Goal: Transaction & Acquisition: Purchase product/service

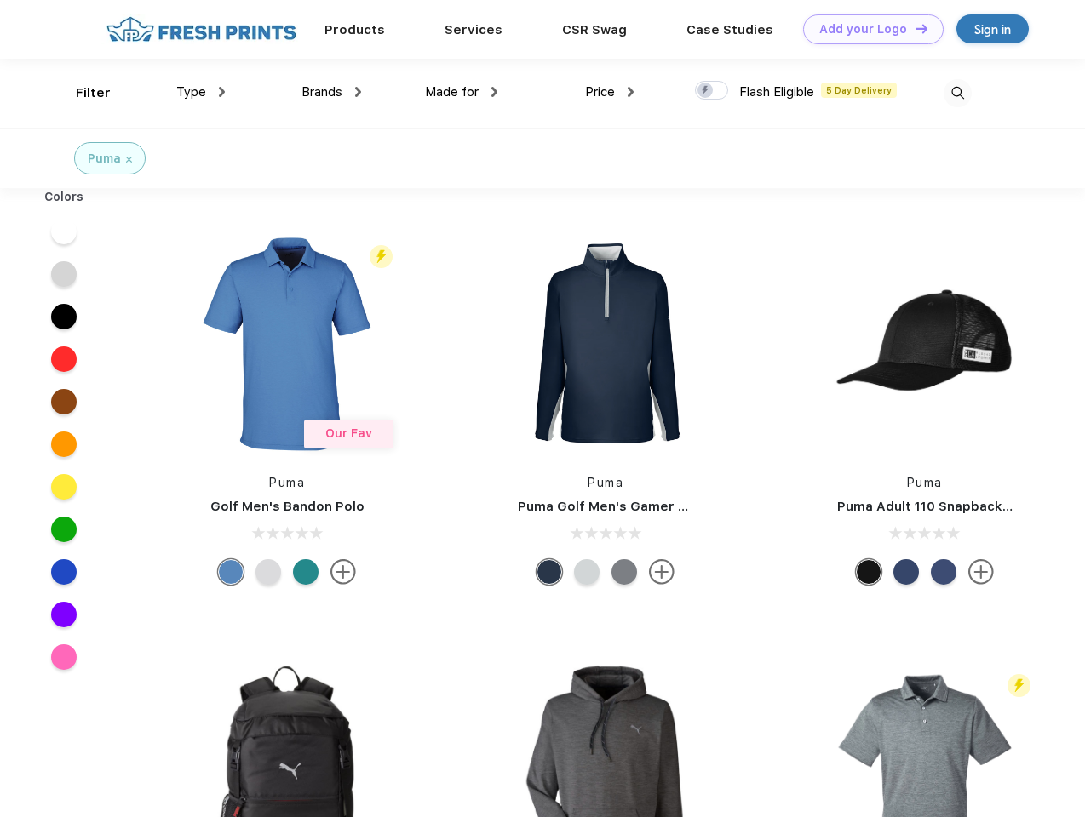
click at [867, 29] on link "Add your Logo Design Tool" at bounding box center [873, 29] width 140 height 30
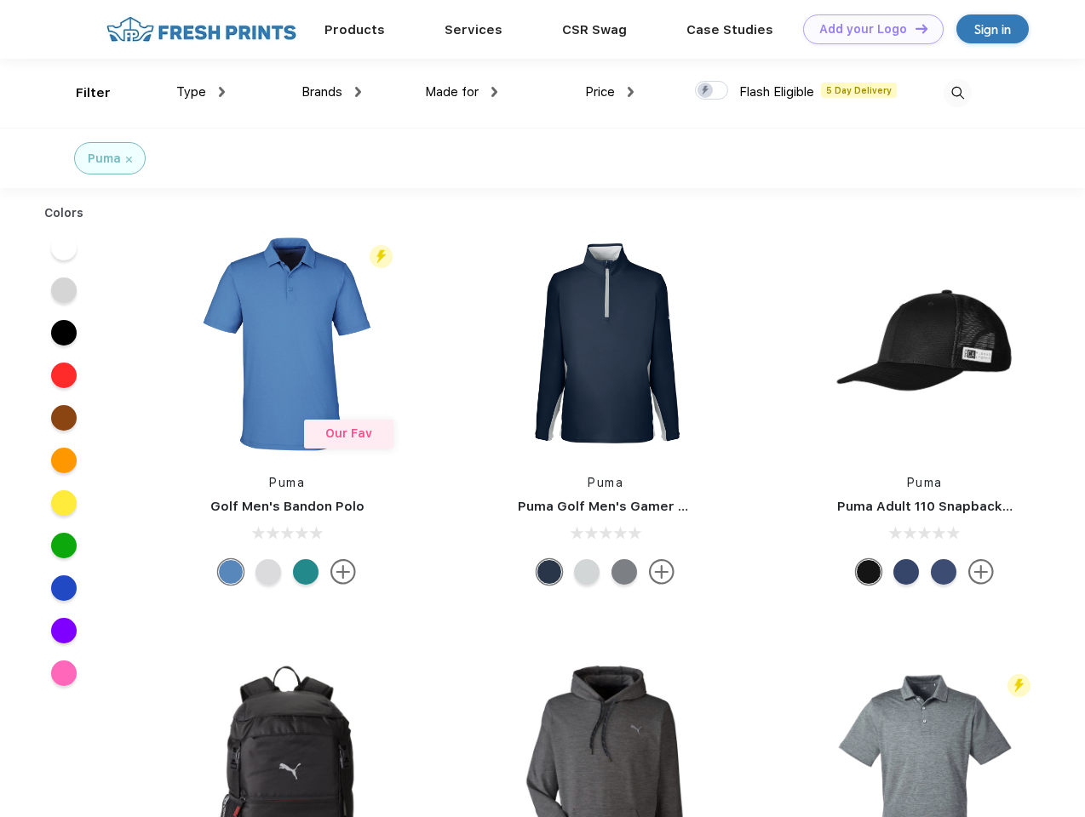
click at [0, 0] on div "Design Tool" at bounding box center [0, 0] width 0 height 0
click at [914, 28] on link "Add your Logo Design Tool" at bounding box center [873, 29] width 140 height 30
click at [82, 93] on div "Filter" at bounding box center [93, 93] width 35 height 20
click at [201, 92] on span "Type" at bounding box center [191, 91] width 30 height 15
click at [331, 92] on span "Brands" at bounding box center [321, 91] width 41 height 15
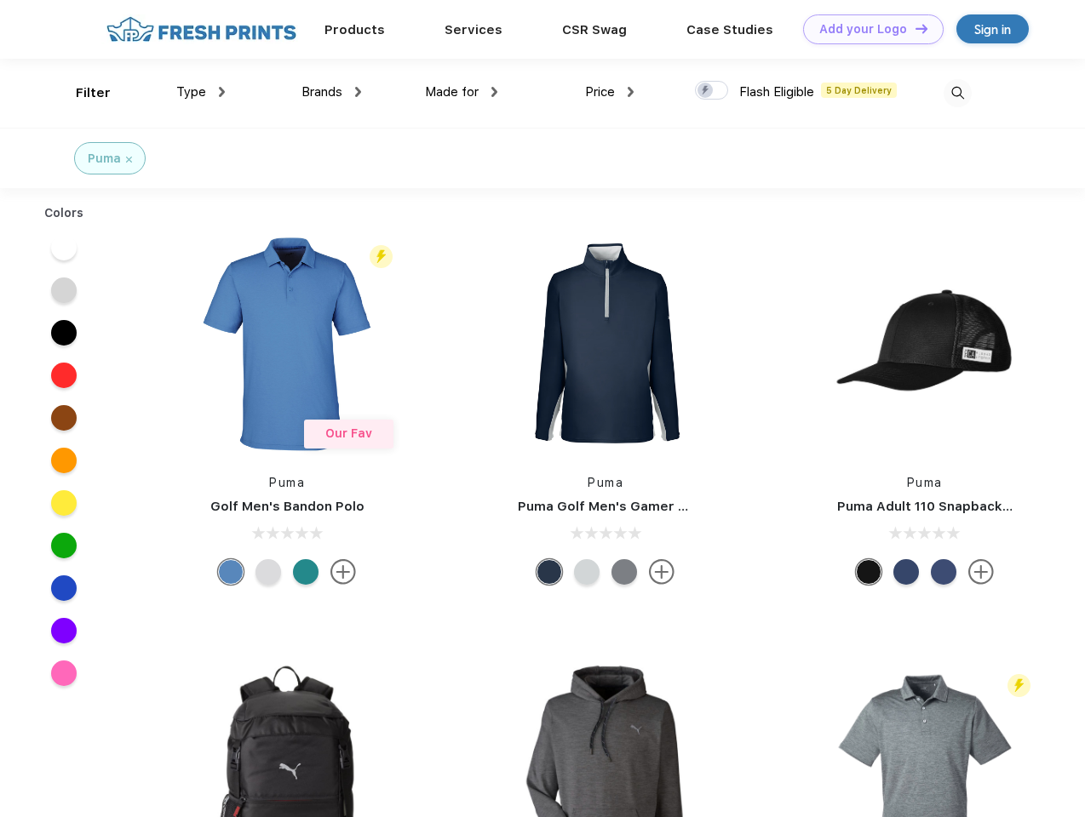
click at [461, 92] on span "Made for" at bounding box center [452, 91] width 54 height 15
click at [610, 92] on span "Price" at bounding box center [600, 91] width 30 height 15
click at [712, 91] on div at bounding box center [711, 90] width 33 height 19
click at [706, 91] on input "checkbox" at bounding box center [700, 85] width 11 height 11
click at [957, 93] on img at bounding box center [957, 93] width 28 height 28
